Goal: Transaction & Acquisition: Purchase product/service

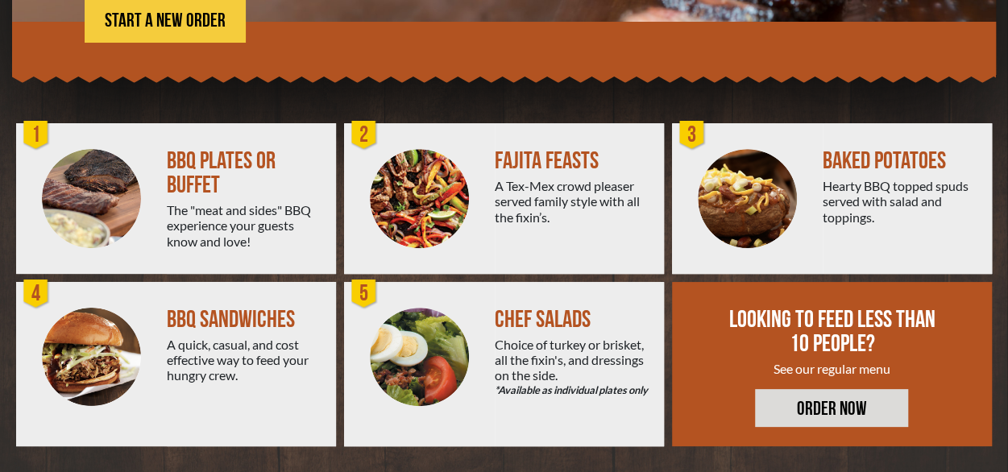
scroll to position [372, 0]
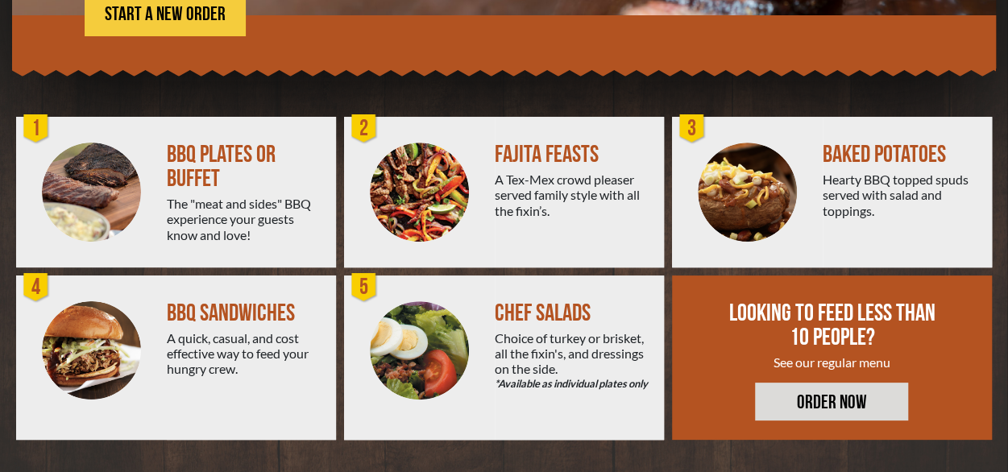
click at [212, 168] on div "BBQ PLATES OR BUFFET" at bounding box center [245, 167] width 156 height 48
click at [88, 169] on img at bounding box center [91, 192] width 99 height 99
click at [42, 133] on div "1" at bounding box center [36, 129] width 32 height 32
click at [239, 210] on div "The "meat and sides" BBQ experience your guests know and love!" at bounding box center [245, 219] width 156 height 47
click at [222, 163] on div "BBQ PLATES OR BUFFET" at bounding box center [245, 167] width 156 height 48
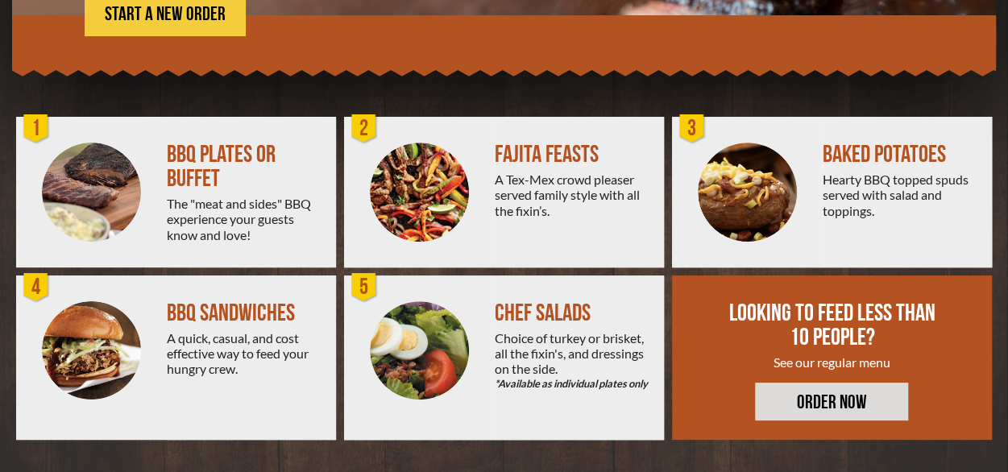
click at [256, 226] on div "The "meat and sides" BBQ experience your guests know and love!" at bounding box center [245, 219] width 156 height 47
click at [157, 13] on span "START A NEW ORDER" at bounding box center [165, 14] width 121 height 19
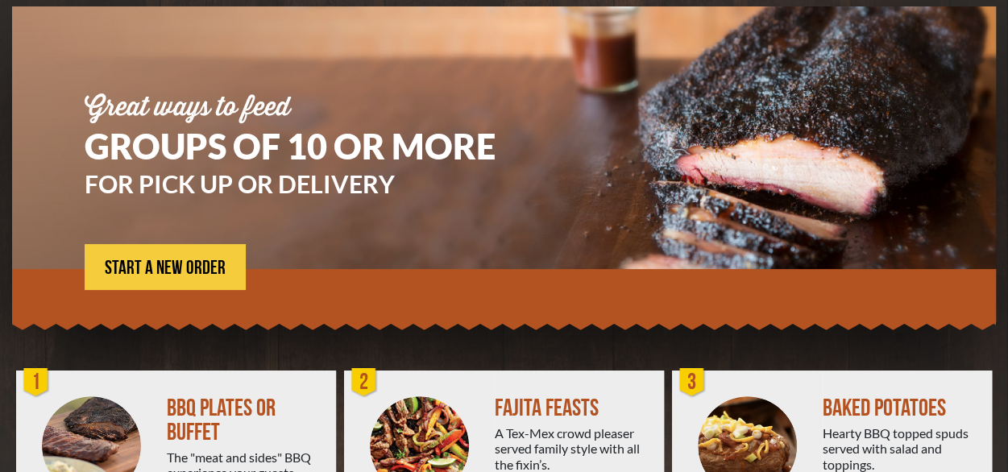
scroll to position [115, 0]
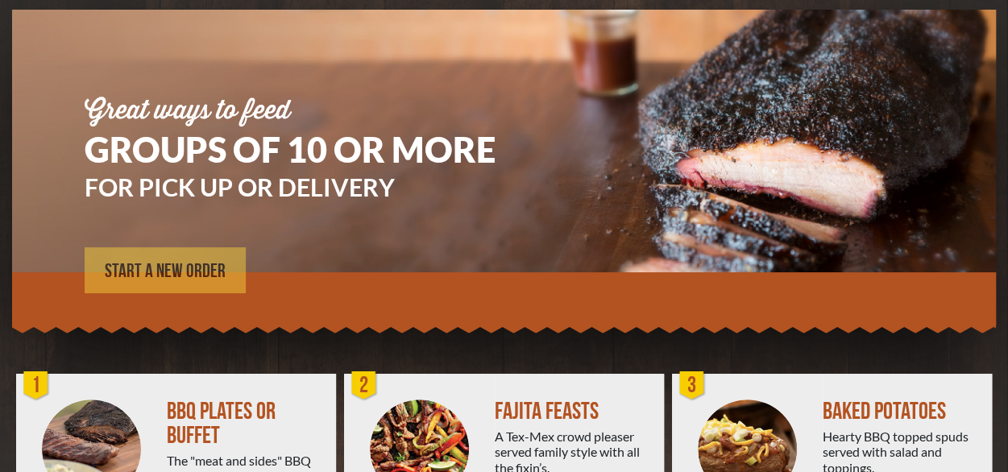
click at [143, 267] on span "START A NEW ORDER" at bounding box center [165, 271] width 121 height 19
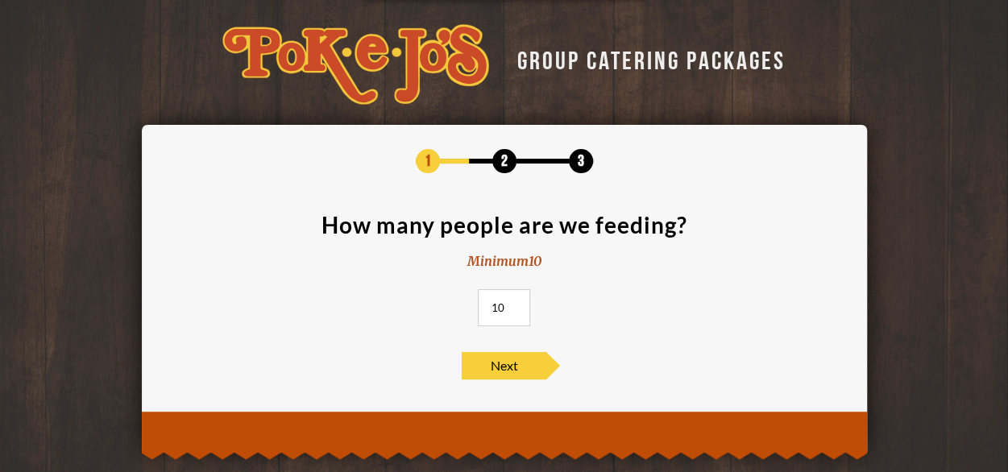
click at [504, 307] on input "10" at bounding box center [504, 307] width 52 height 37
type input "1"
type input "30"
click at [539, 366] on span "Next" at bounding box center [504, 365] width 85 height 27
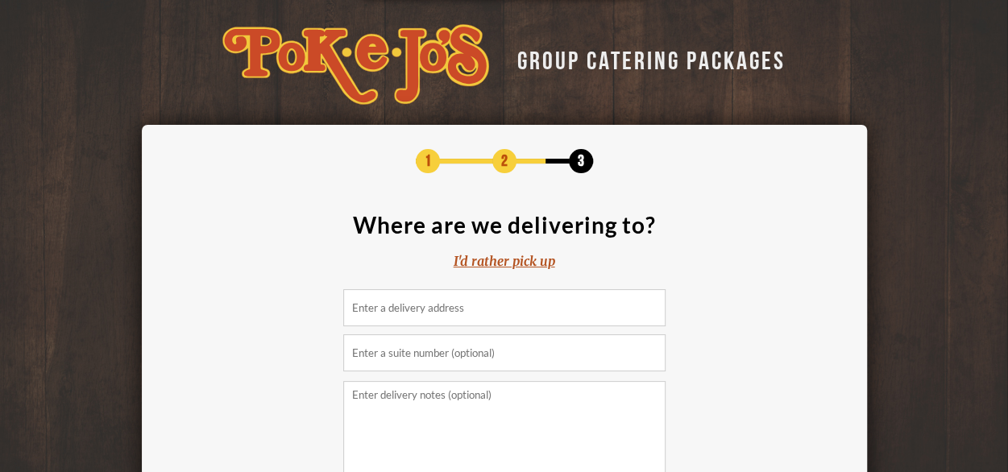
click at [520, 264] on div "I'd rather pick up" at bounding box center [504, 261] width 101 height 19
